Goal: Task Accomplishment & Management: Complete application form

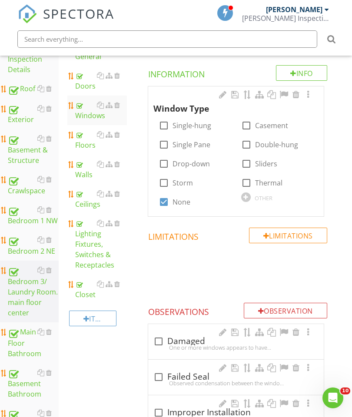
scroll to position [170, 0]
click at [28, 191] on div "Crawlspace" at bounding box center [33, 186] width 51 height 22
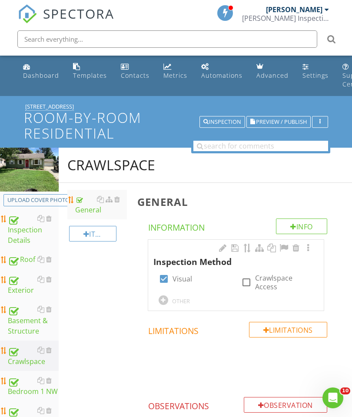
click at [307, 250] on div at bounding box center [308, 248] width 10 height 9
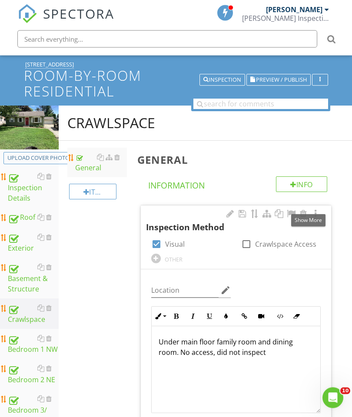
scroll to position [50, 0]
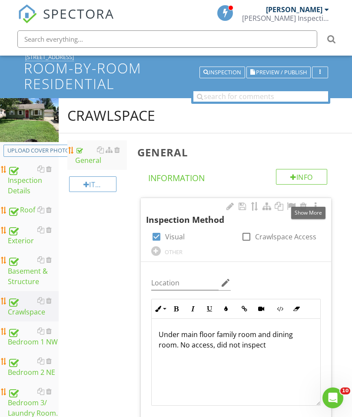
click at [249, 349] on div "Under main floor family room and dining room. No access, did not inspect" at bounding box center [236, 362] width 169 height 87
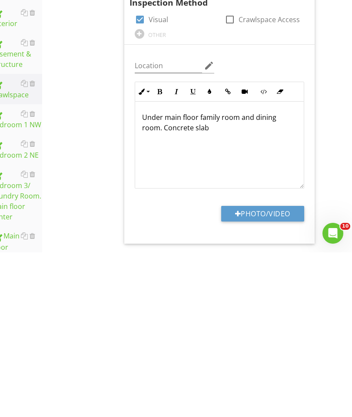
click at [256, 371] on button "Photo/Video" at bounding box center [262, 379] width 83 height 16
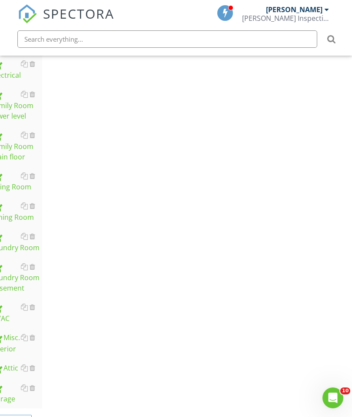
scroll to position [622, 0]
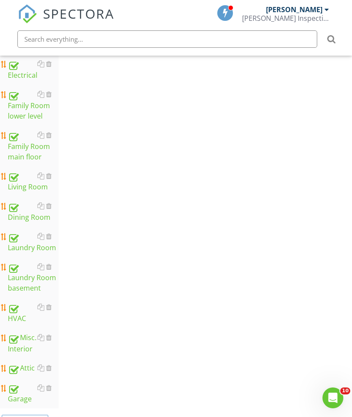
click at [27, 397] on div "Garage" at bounding box center [33, 394] width 51 height 22
click at [25, 396] on div "Garage" at bounding box center [33, 394] width 51 height 22
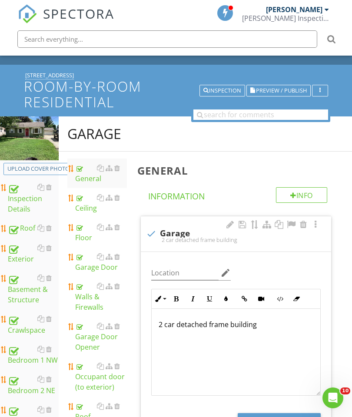
scroll to position [19, 0]
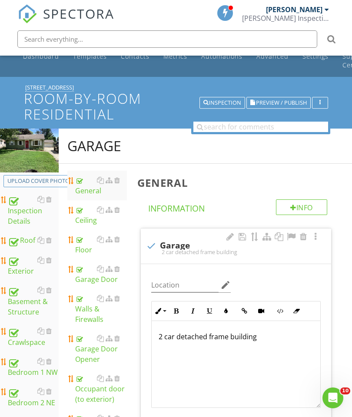
click at [91, 355] on div "Garage Door Opener" at bounding box center [101, 348] width 52 height 31
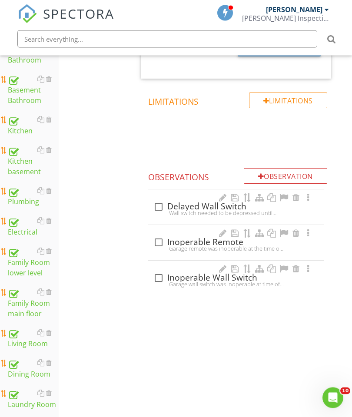
scroll to position [491, 0]
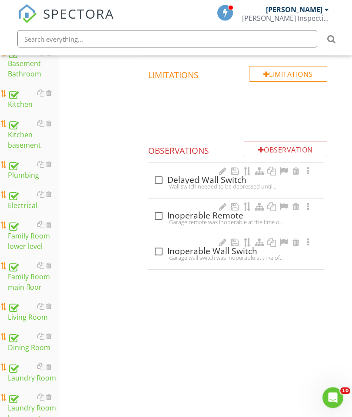
click at [159, 217] on div at bounding box center [158, 216] width 15 height 15
checkbox input "true"
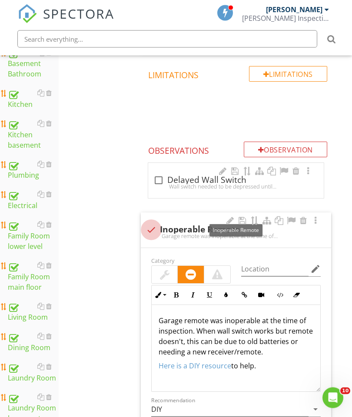
scroll to position [491, 0]
type input "C:\fakepath\image.jpg"
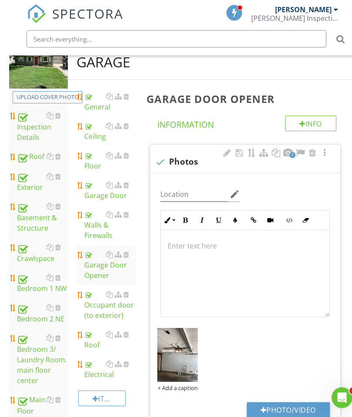
scroll to position [0, 0]
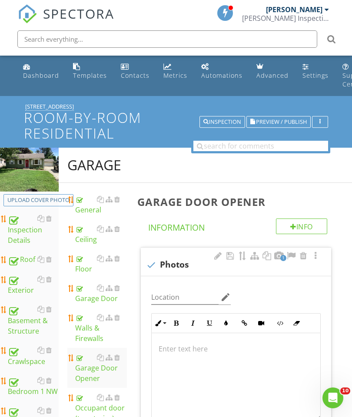
click at [272, 122] on span "Preview / Publish" at bounding box center [281, 122] width 51 height 6
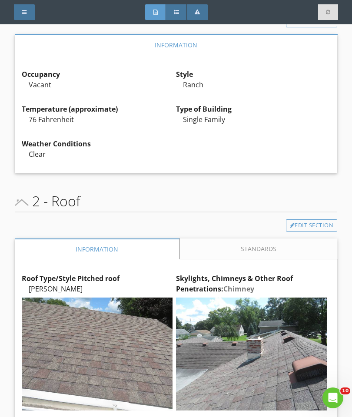
scroll to position [257, 0]
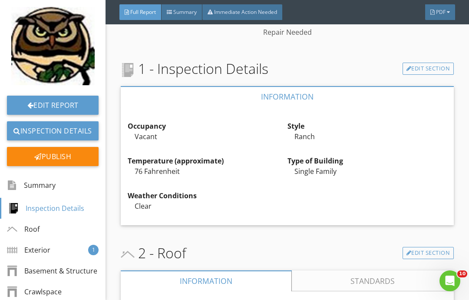
click at [63, 161] on div "Publish" at bounding box center [53, 156] width 92 height 19
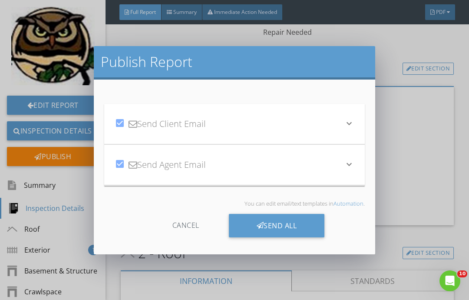
click at [277, 186] on li at bounding box center [234, 186] width 261 height 0
click at [284, 228] on div "Send All" at bounding box center [277, 225] width 96 height 23
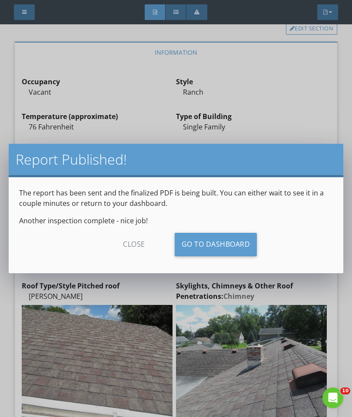
click at [132, 243] on div "close" at bounding box center [134, 244] width 78 height 23
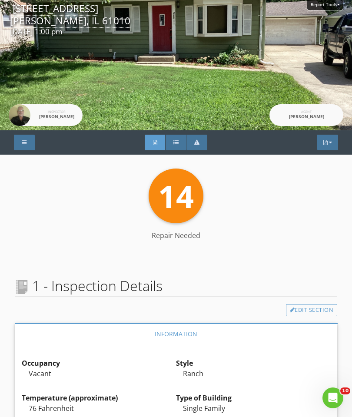
scroll to position [0, 0]
click at [175, 146] on div "Summary" at bounding box center [176, 143] width 21 height 16
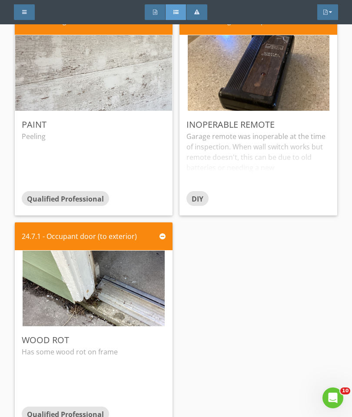
scroll to position [2960, 0]
